Goal: Information Seeking & Learning: Learn about a topic

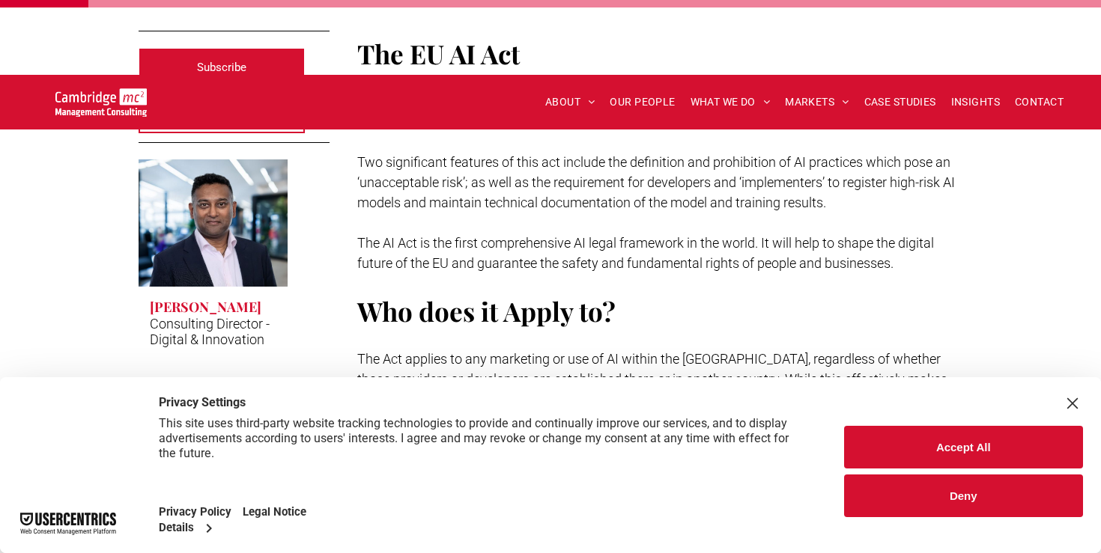
scroll to position [555, 0]
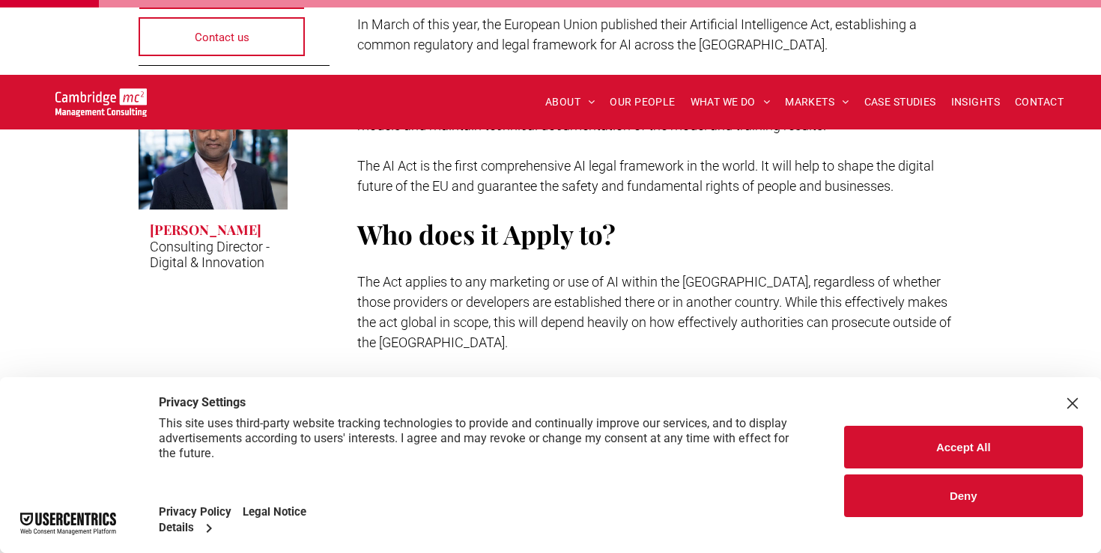
click at [1075, 397] on div "Close Layer" at bounding box center [1072, 403] width 21 height 21
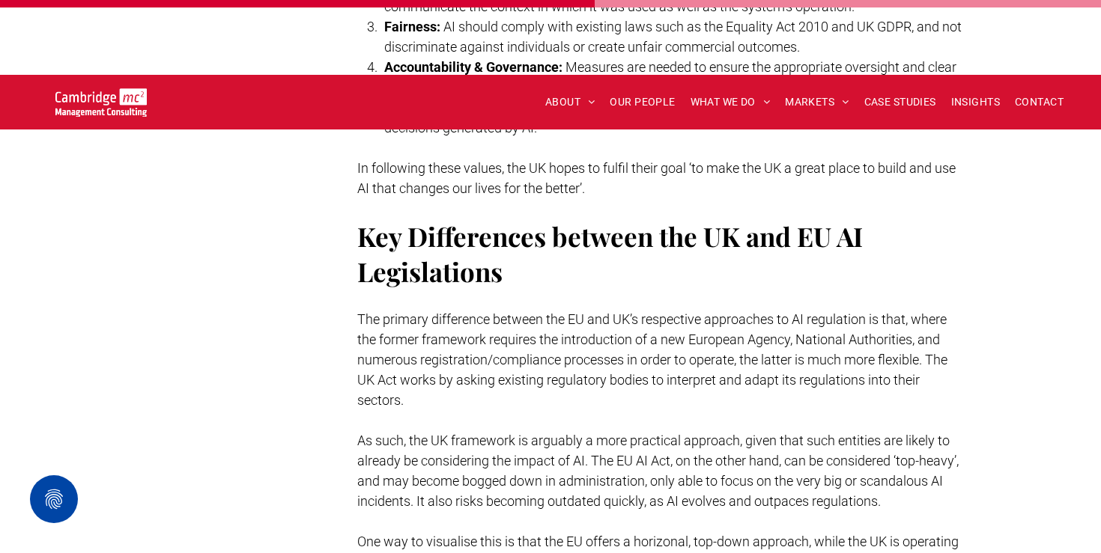
scroll to position [3159, 0]
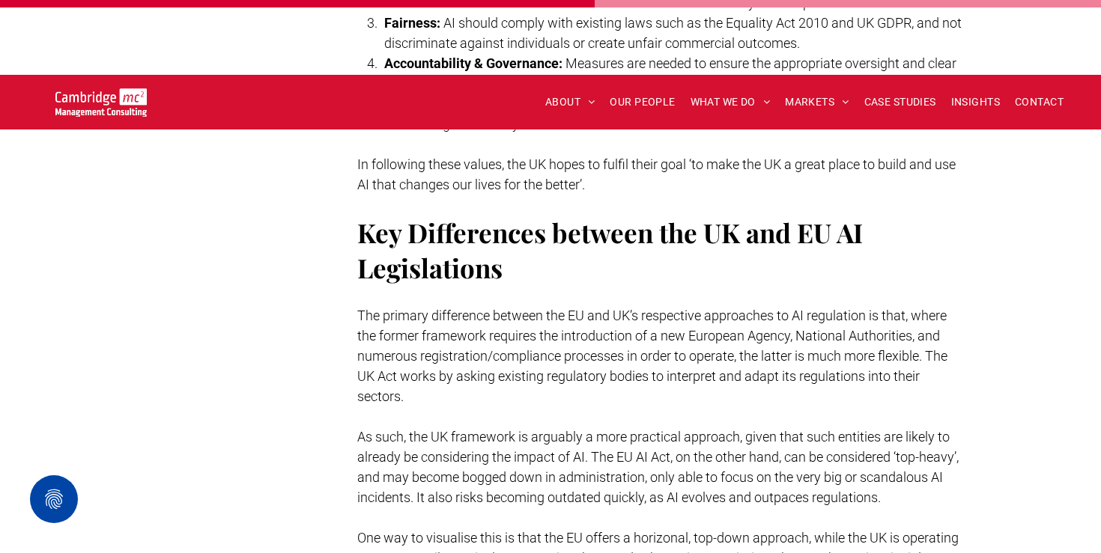
drag, startPoint x: 341, startPoint y: 214, endPoint x: 479, endPoint y: 505, distance: 321.5
click at [479, 528] on p "One way to visualise this is that the EU offers a horizonal, top-down approach,…" at bounding box center [660, 558] width 606 height 61
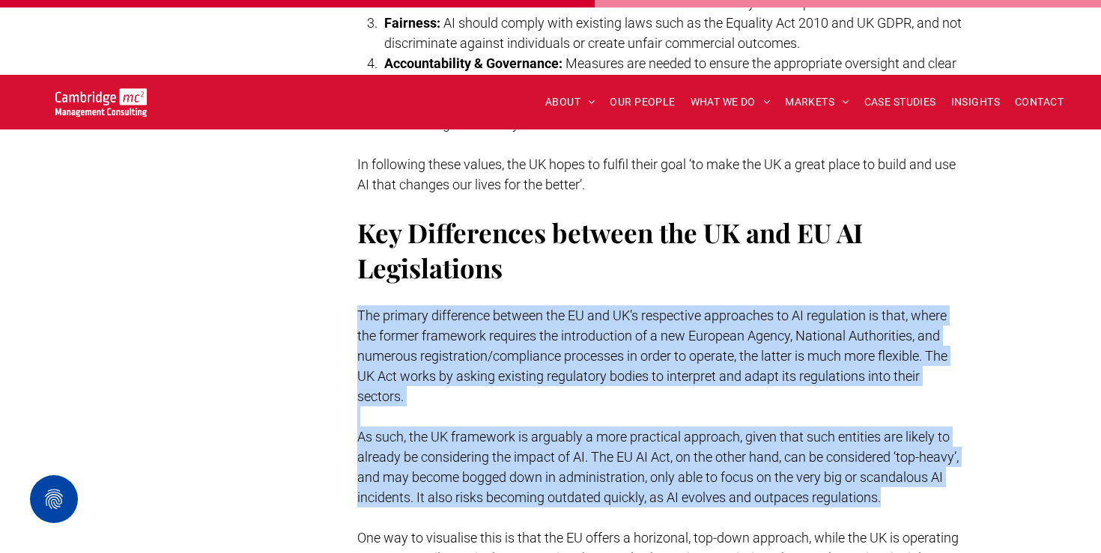
drag, startPoint x: 451, startPoint y: 418, endPoint x: 346, endPoint y: 225, distance: 220.1
copy div "The primary difference between the EU and UK’s respective approaches to AI regu…"
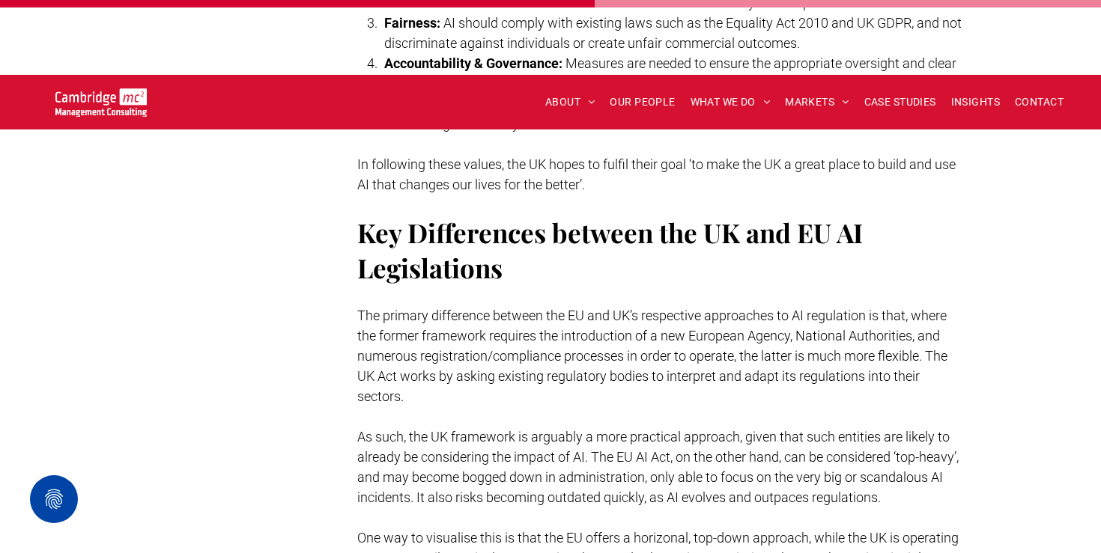
drag, startPoint x: 974, startPoint y: 540, endPoint x: 834, endPoint y: 518, distance: 141.7
copy div "Stuart Curzon, xx-xx-xxxx, "Legislating AI: A Comparison between the EU and the…"
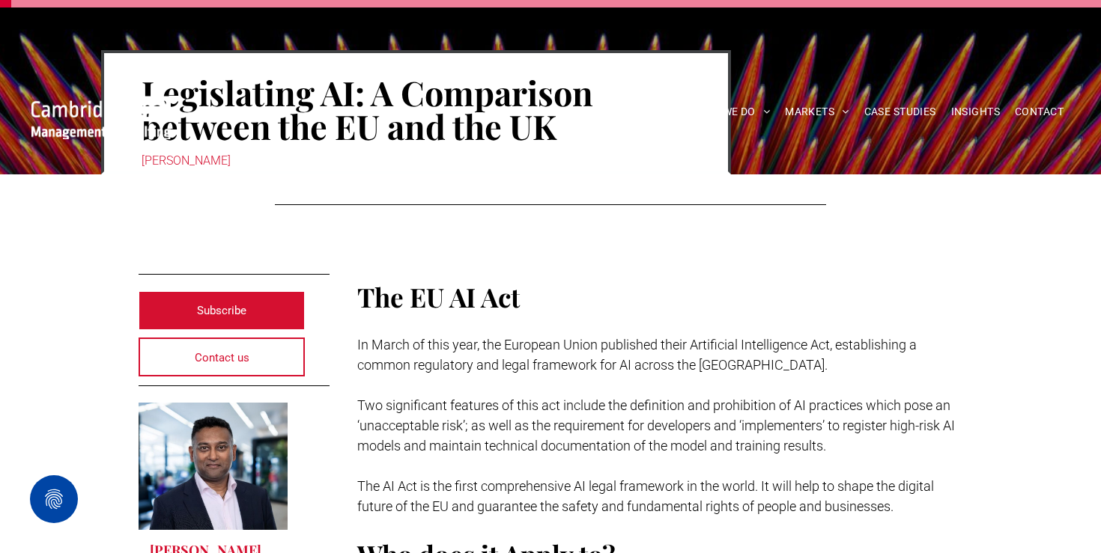
scroll to position [0, 0]
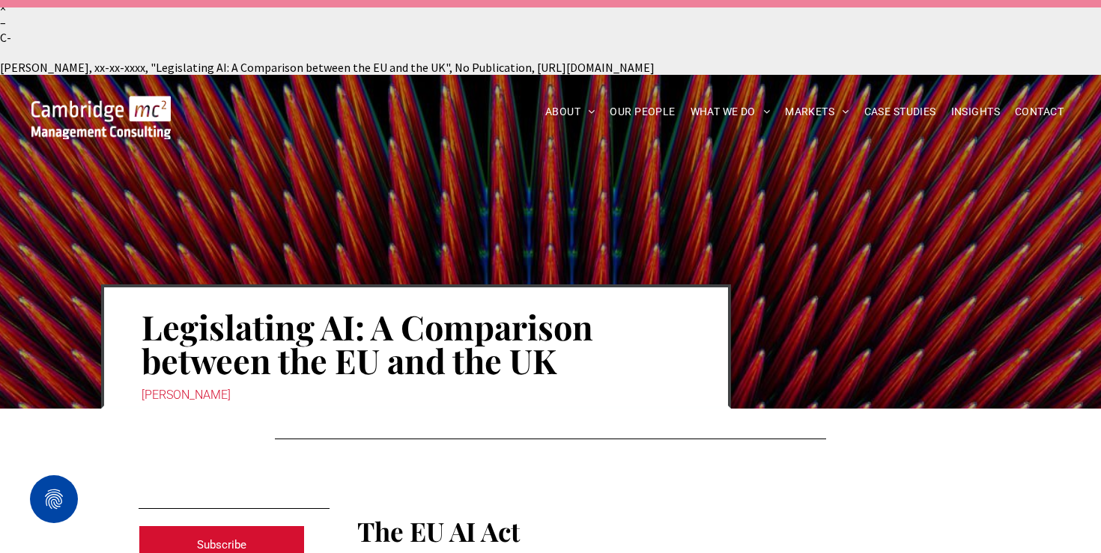
click at [495, 80] on div "Legislating AI: A Comparison between the EU and the UK Rachi Weerasinghe" at bounding box center [550, 242] width 1101 height 334
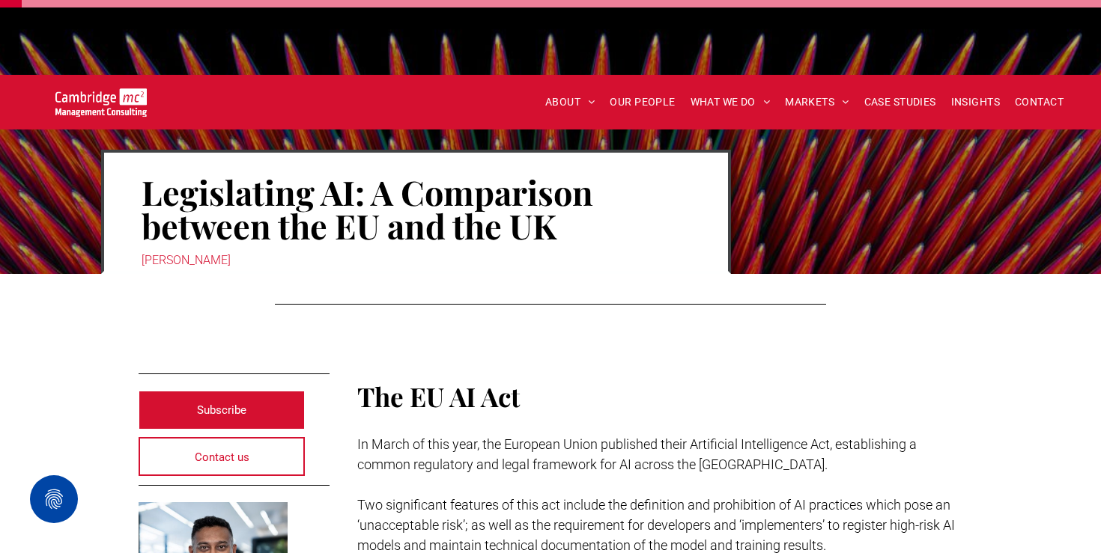
scroll to position [118, 0]
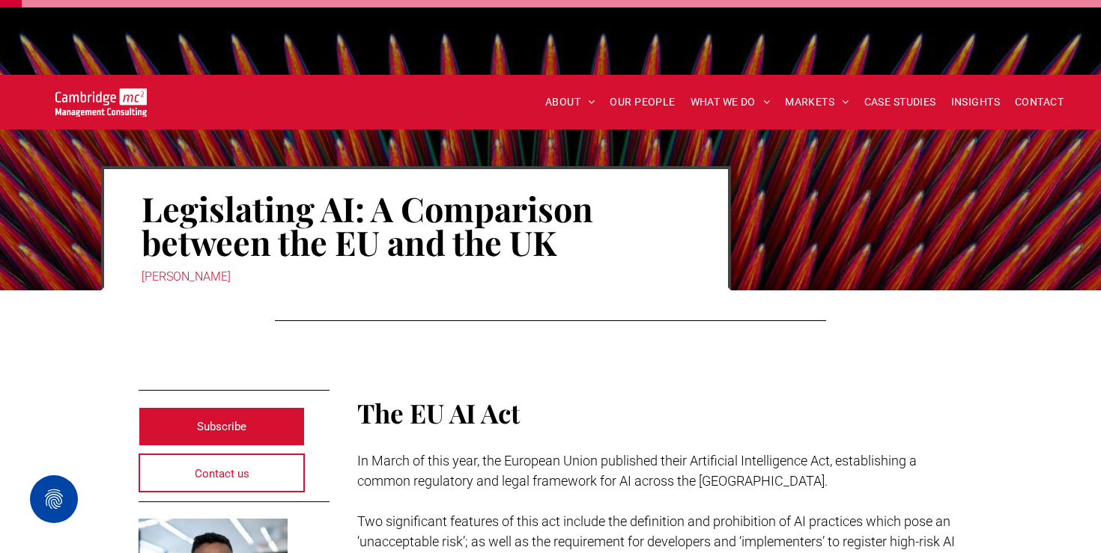
drag, startPoint x: 121, startPoint y: 197, endPoint x: 346, endPoint y: 197, distance: 225.3
click at [346, 197] on div "Legislating AI: A Comparison between the EU and the UK Rachi Weerasinghe" at bounding box center [416, 228] width 630 height 124
copy div "Rachi Weerasinghe"
click at [346, 267] on div "[PERSON_NAME]" at bounding box center [415, 277] width 549 height 21
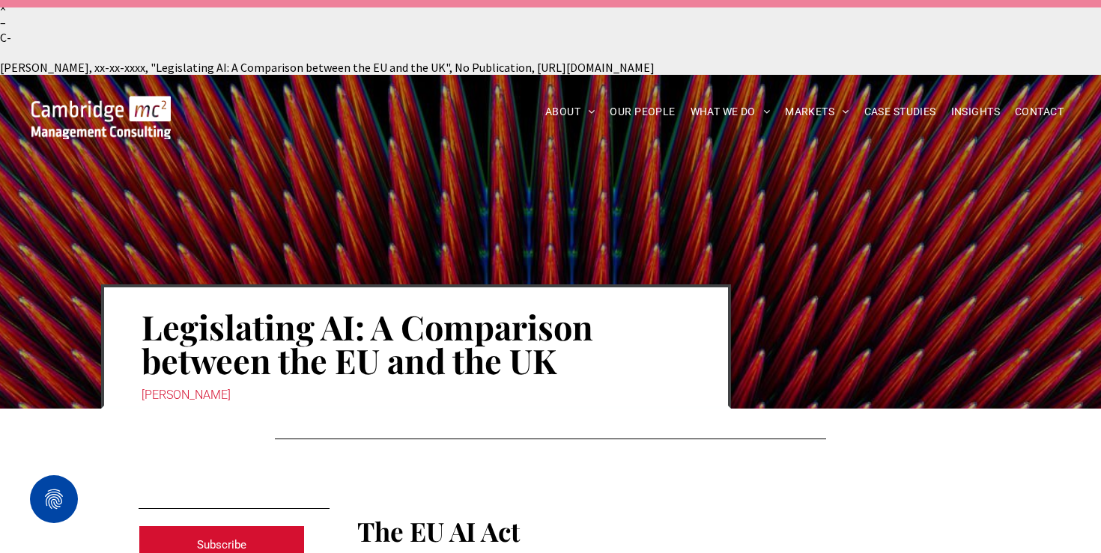
scroll to position [308, 0]
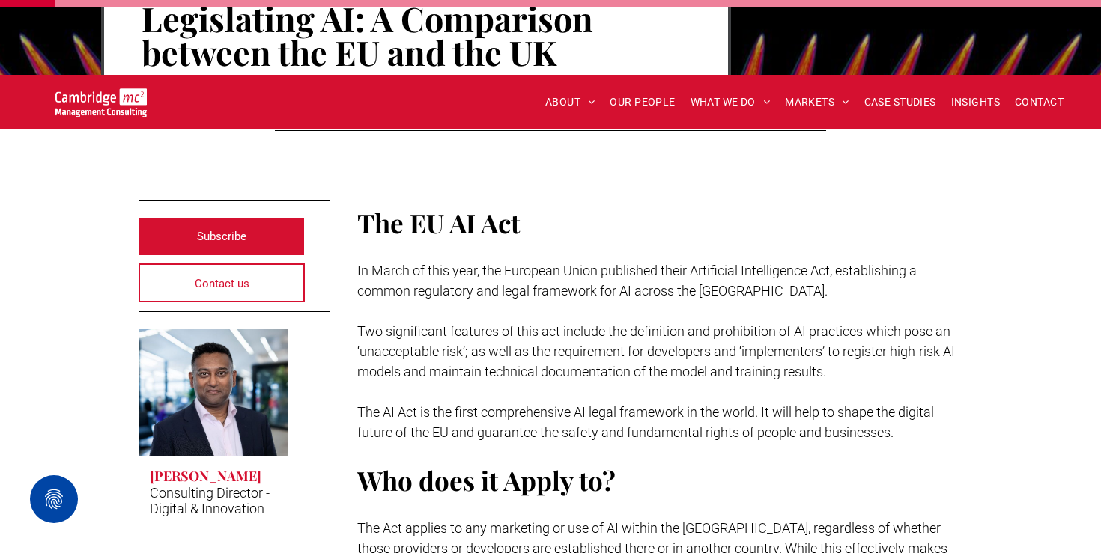
click at [495, 205] on span "The EU AI Act" at bounding box center [438, 222] width 162 height 35
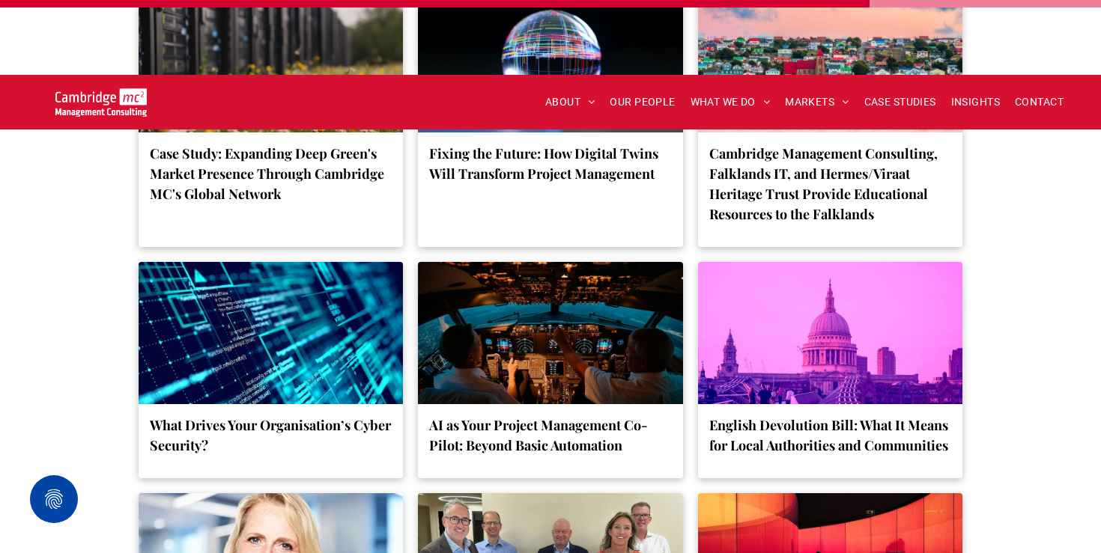
scroll to position [5843, 0]
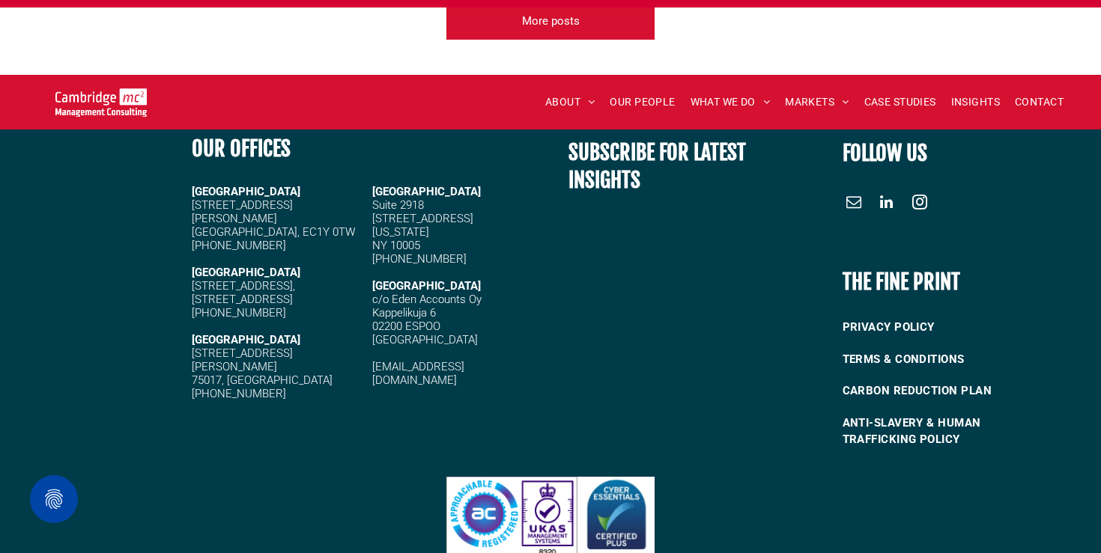
drag, startPoint x: 436, startPoint y: 544, endPoint x: 691, endPoint y: 539, distance: 254.6
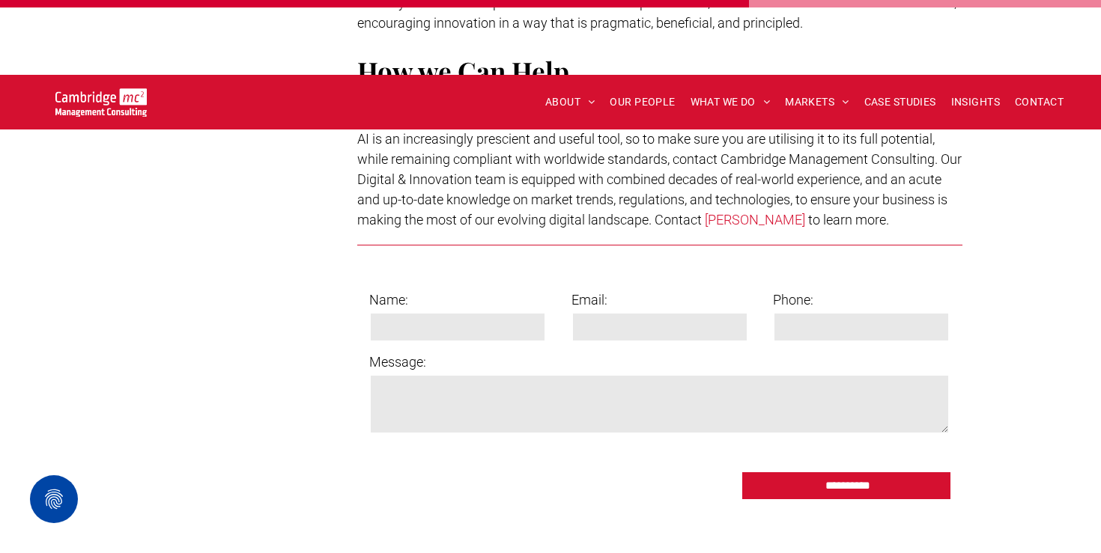
scroll to position [4072, 0]
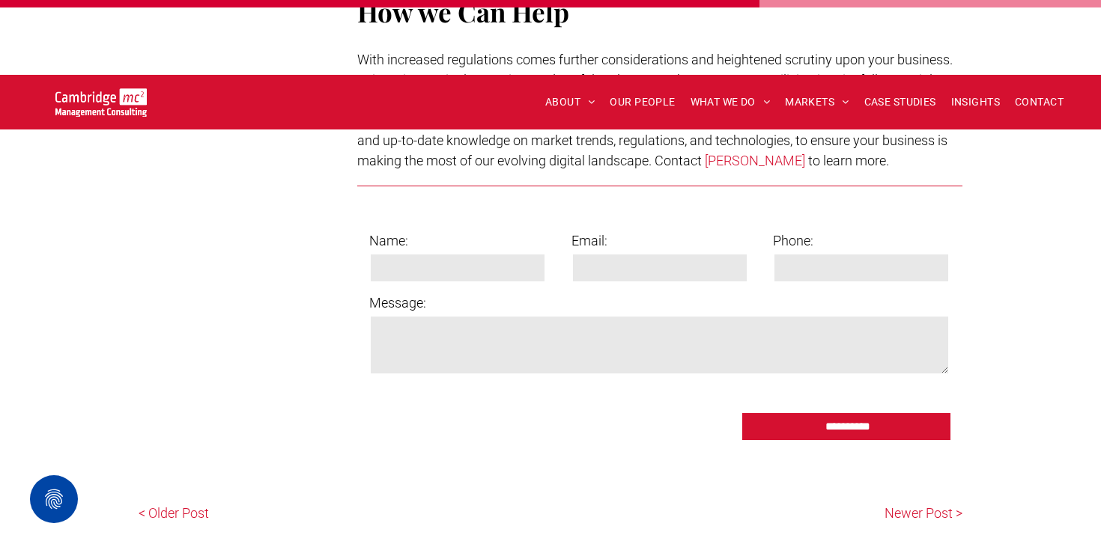
click at [911, 503] on p "Newer Post >" at bounding box center [756, 513] width 412 height 20
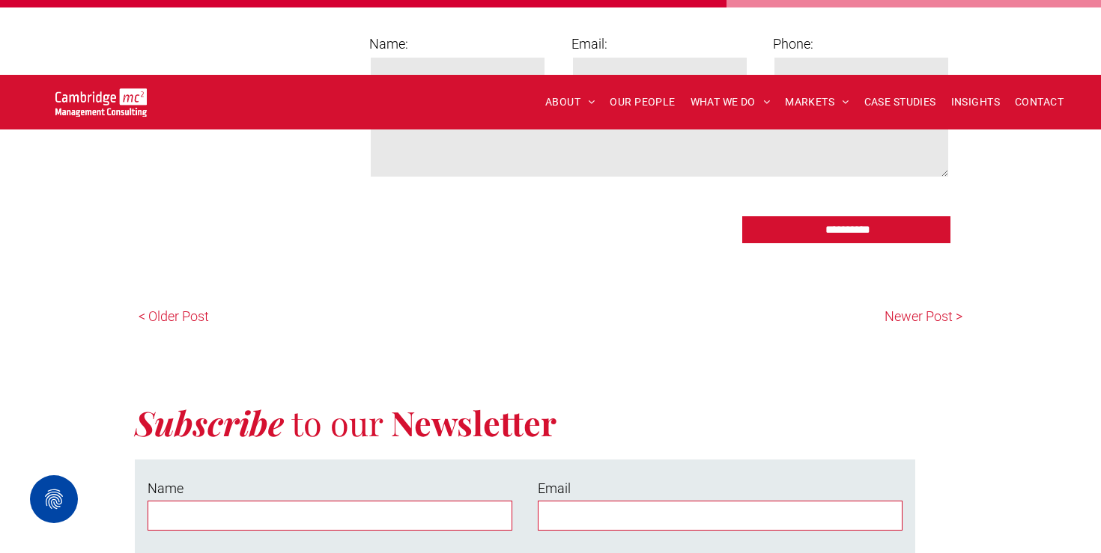
scroll to position [3147, 0]
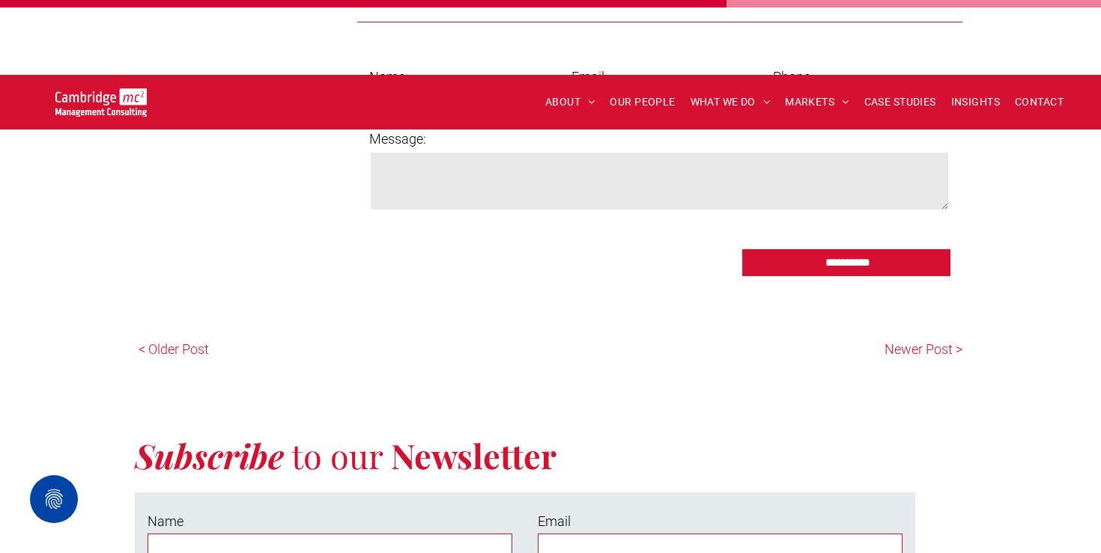
click at [189, 339] on p "< Older Post" at bounding box center [345, 349] width 412 height 20
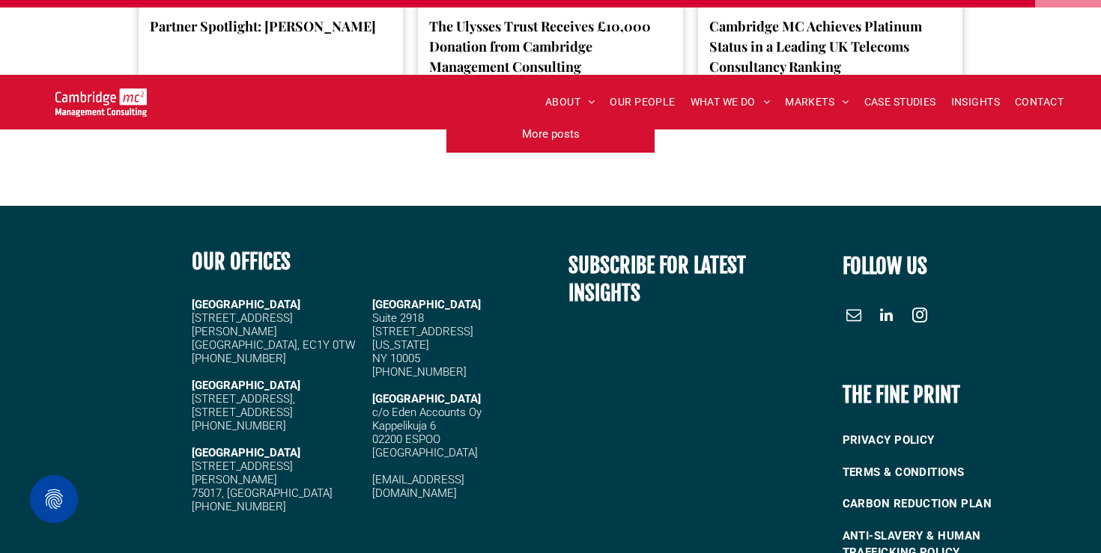
scroll to position [5843, 0]
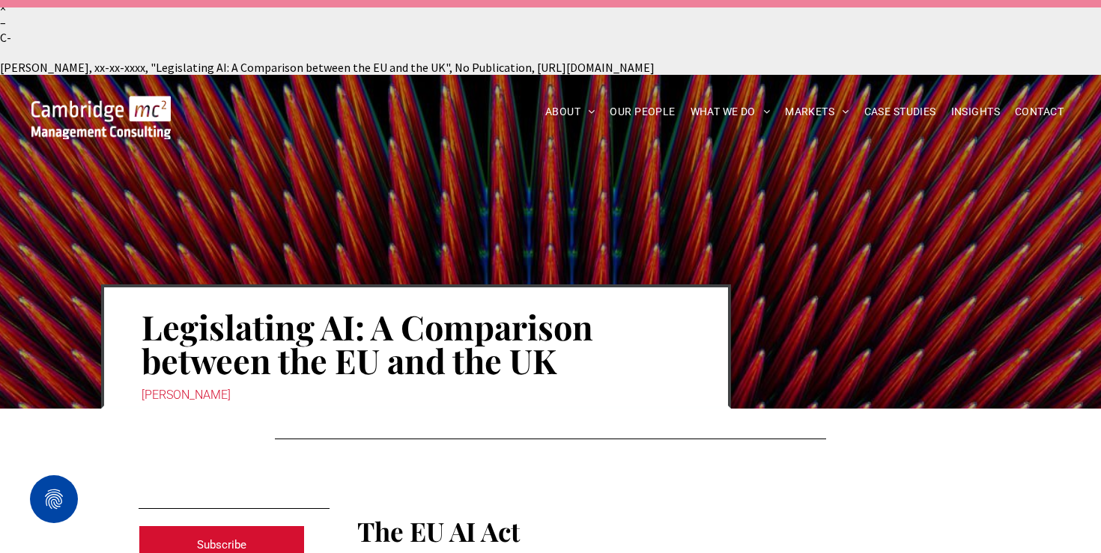
scroll to position [44, 0]
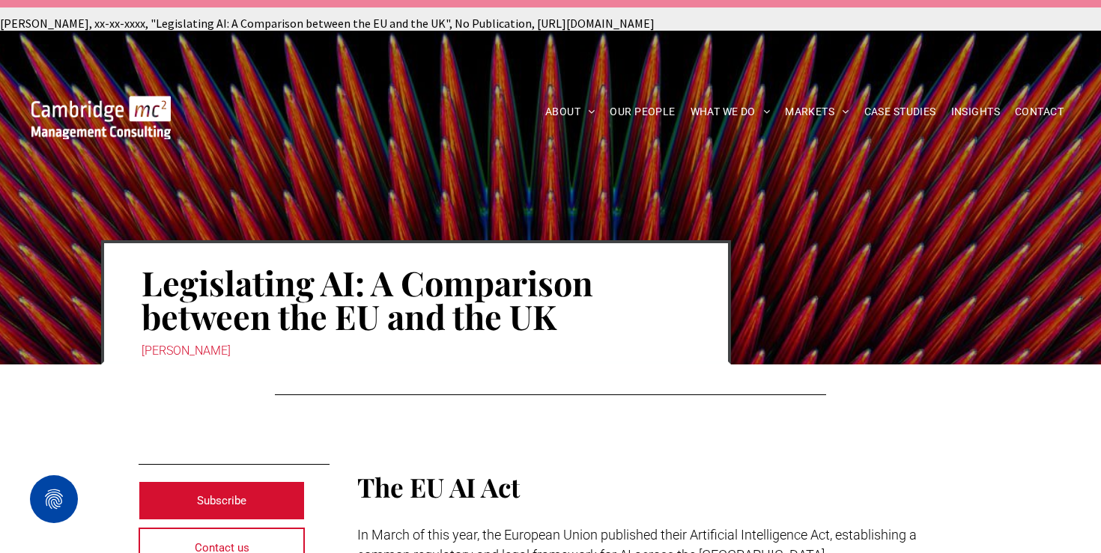
click at [176, 341] on div "[PERSON_NAME]" at bounding box center [415, 351] width 549 height 21
click at [193, 341] on div "[PERSON_NAME]" at bounding box center [415, 351] width 549 height 21
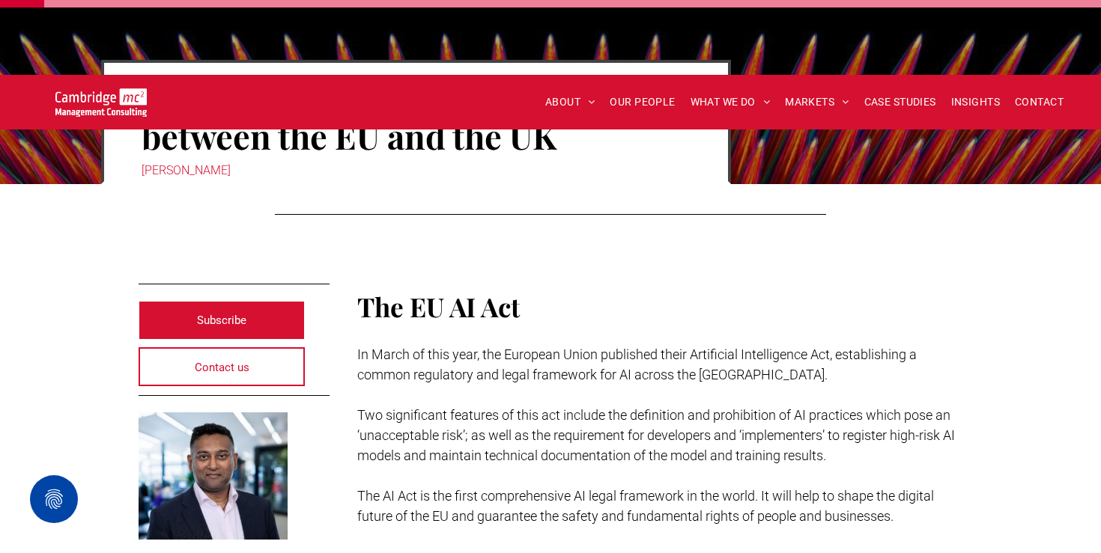
scroll to position [293, 0]
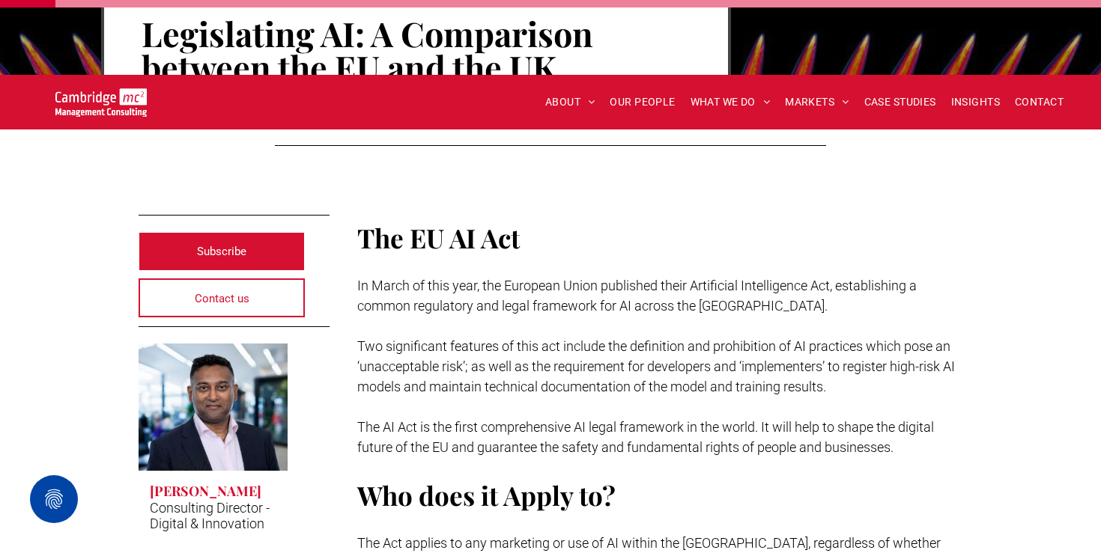
click at [215, 482] on h3 "[PERSON_NAME]" at bounding box center [206, 491] width 112 height 18
click at [222, 364] on link "Rachi Weerasinghe" at bounding box center [213, 407] width 158 height 135
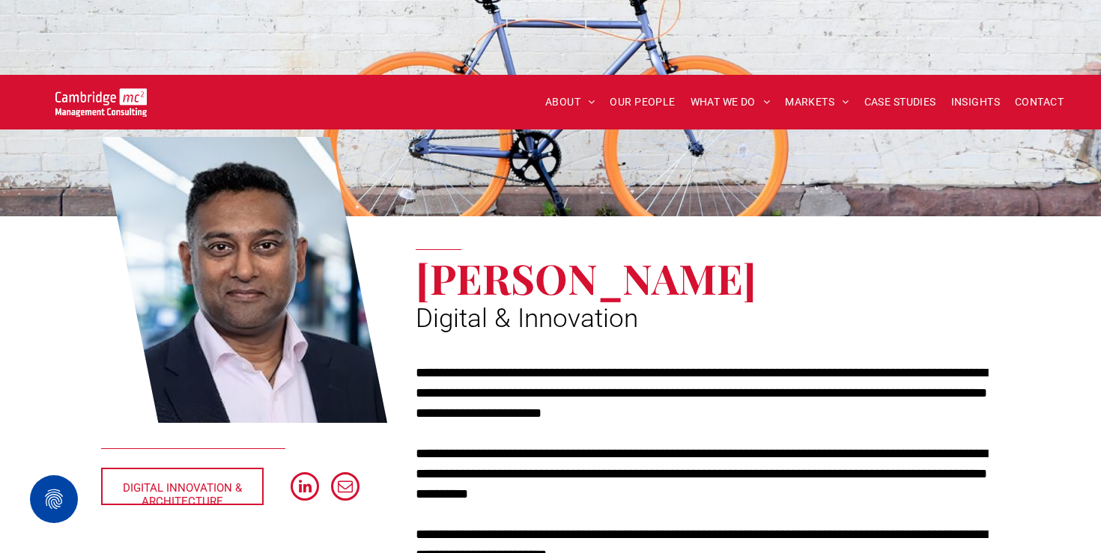
scroll to position [154, 0]
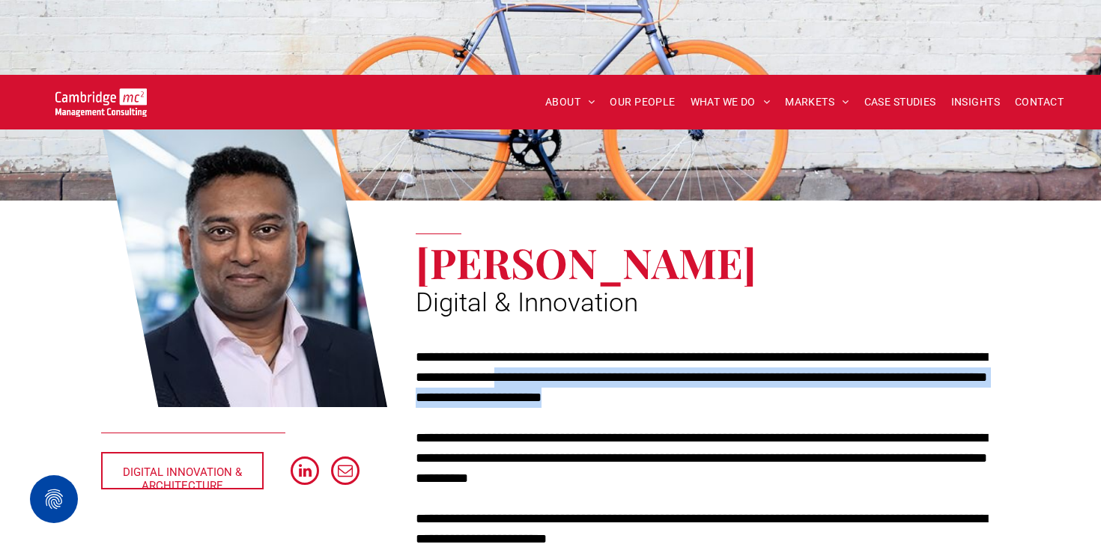
drag, startPoint x: 543, startPoint y: 296, endPoint x: 776, endPoint y: 326, distance: 235.5
click at [776, 347] on p "**********" at bounding box center [708, 377] width 584 height 61
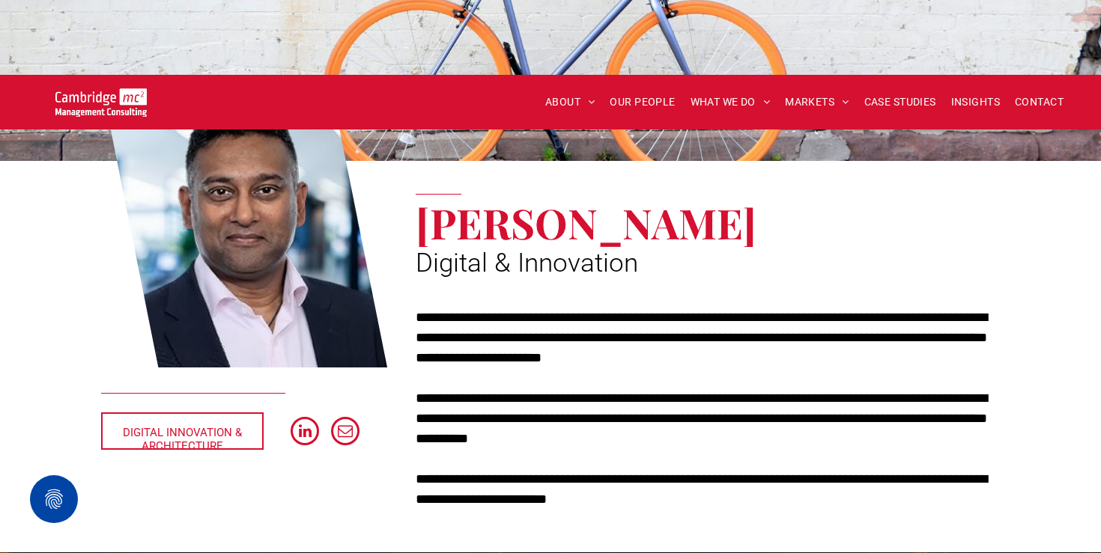
scroll to position [195, 0]
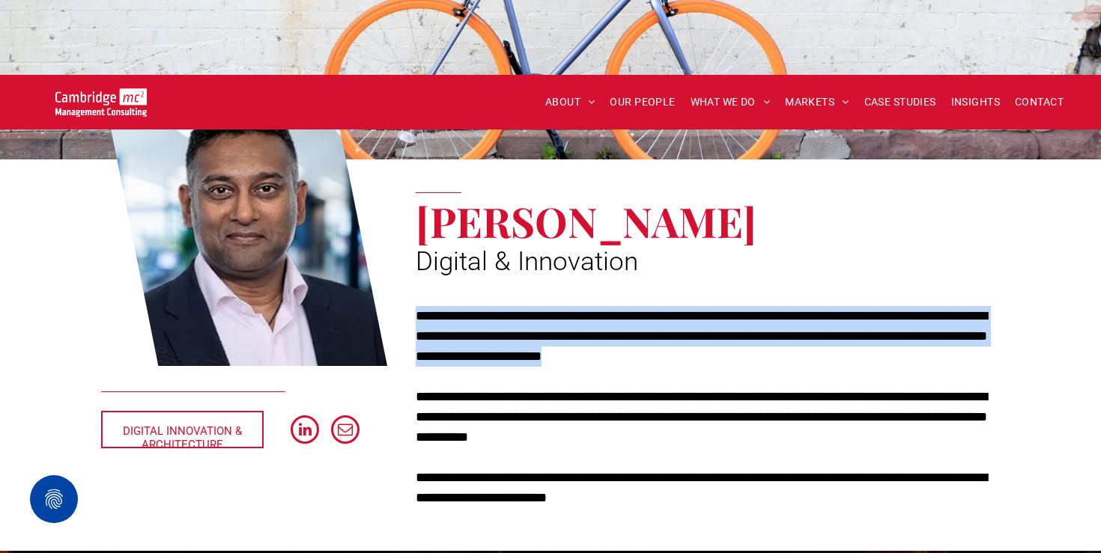
drag, startPoint x: 709, startPoint y: 293, endPoint x: 418, endPoint y: 239, distance: 295.4
click at [418, 306] on div "**********" at bounding box center [708, 407] width 584 height 202
copy p "**********"
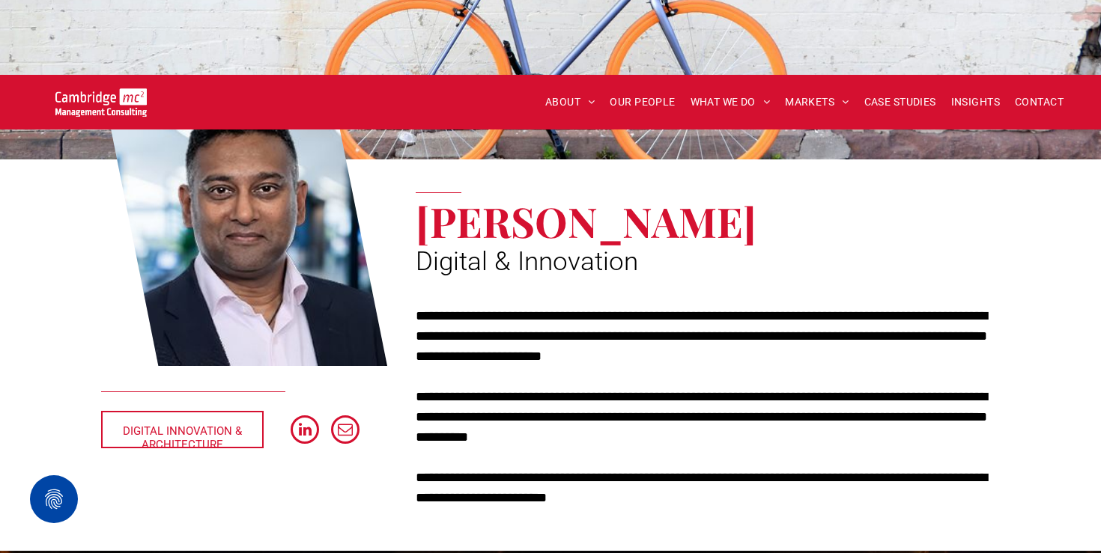
click at [484, 212] on div "**********" at bounding box center [700, 292] width 599 height 445
